Goal: Information Seeking & Learning: Learn about a topic

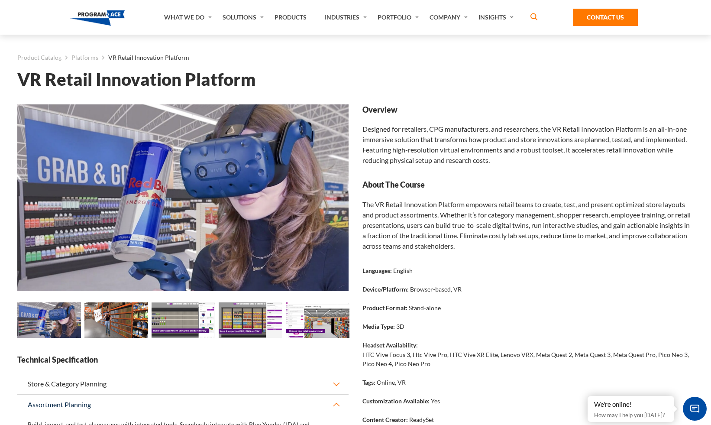
click at [598, 191] on div "About The Course The VR Retail Innovation Platform empowers retail teams to cre…" at bounding box center [528, 214] width 331 height 71
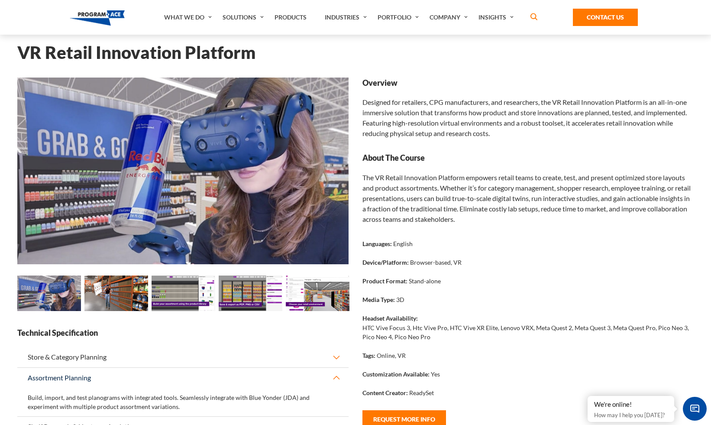
scroll to position [4, 0]
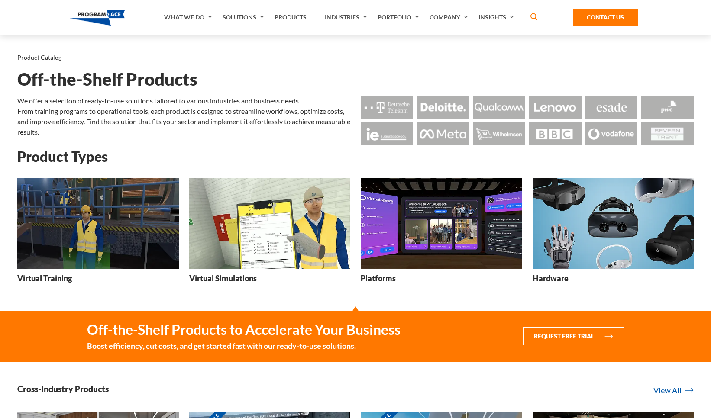
click at [586, 239] on img at bounding box center [614, 223] width 162 height 91
click at [424, 212] on img at bounding box center [442, 223] width 162 height 91
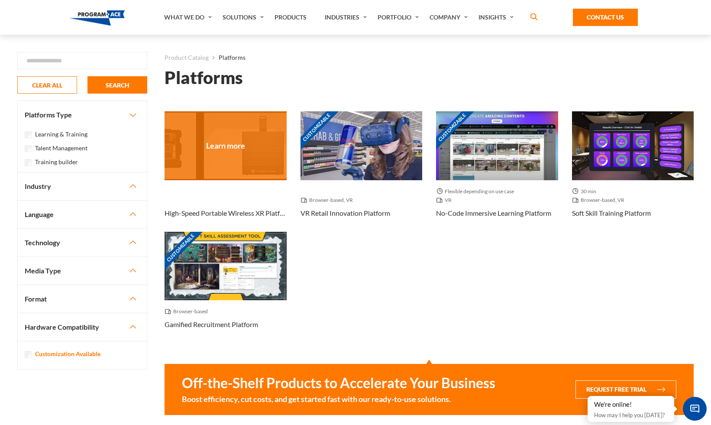
click at [250, 147] on div at bounding box center [226, 145] width 122 height 68
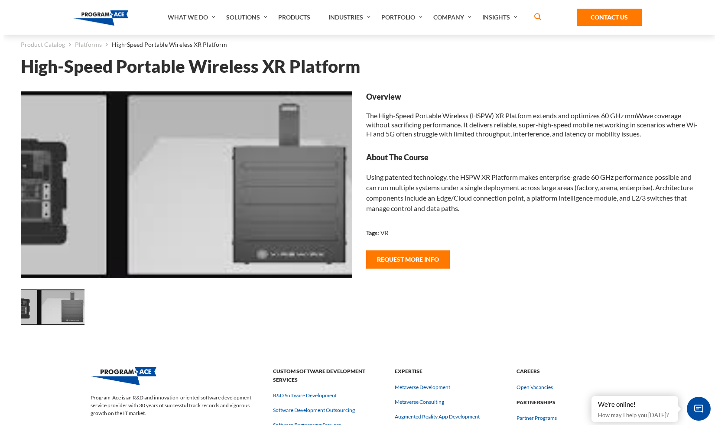
scroll to position [15, 0]
